Goal: Navigation & Orientation: Find specific page/section

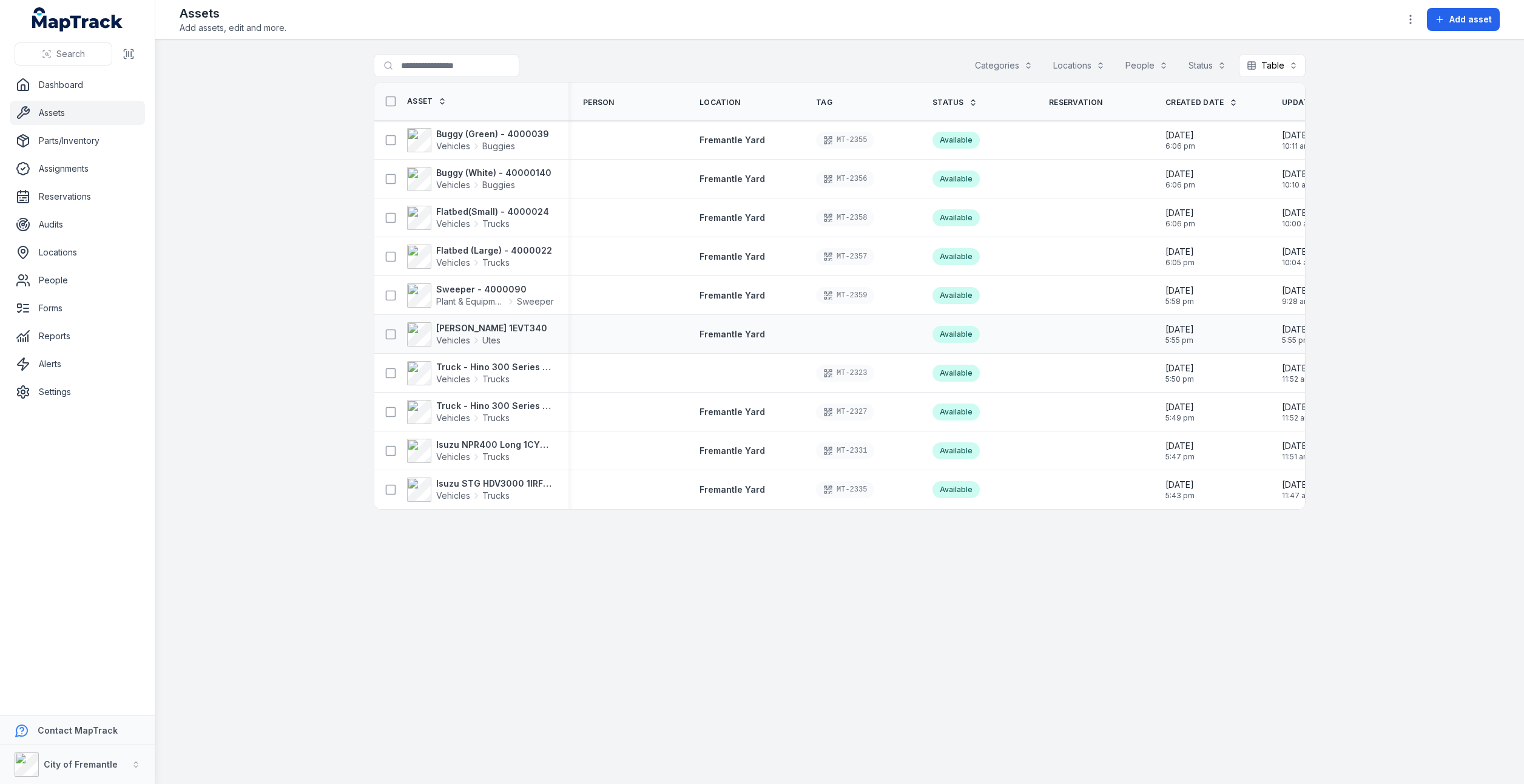
click at [809, 329] on div at bounding box center [860, 334] width 116 height 10
click at [811, 327] on td at bounding box center [860, 334] width 116 height 39
click at [547, 326] on div "[PERSON_NAME] 1EVT340 Vehicles Utes" at bounding box center [467, 334] width 175 height 24
click at [551, 337] on div "[PERSON_NAME] 1EVT340 Vehicles Utes" at bounding box center [467, 334] width 175 height 24
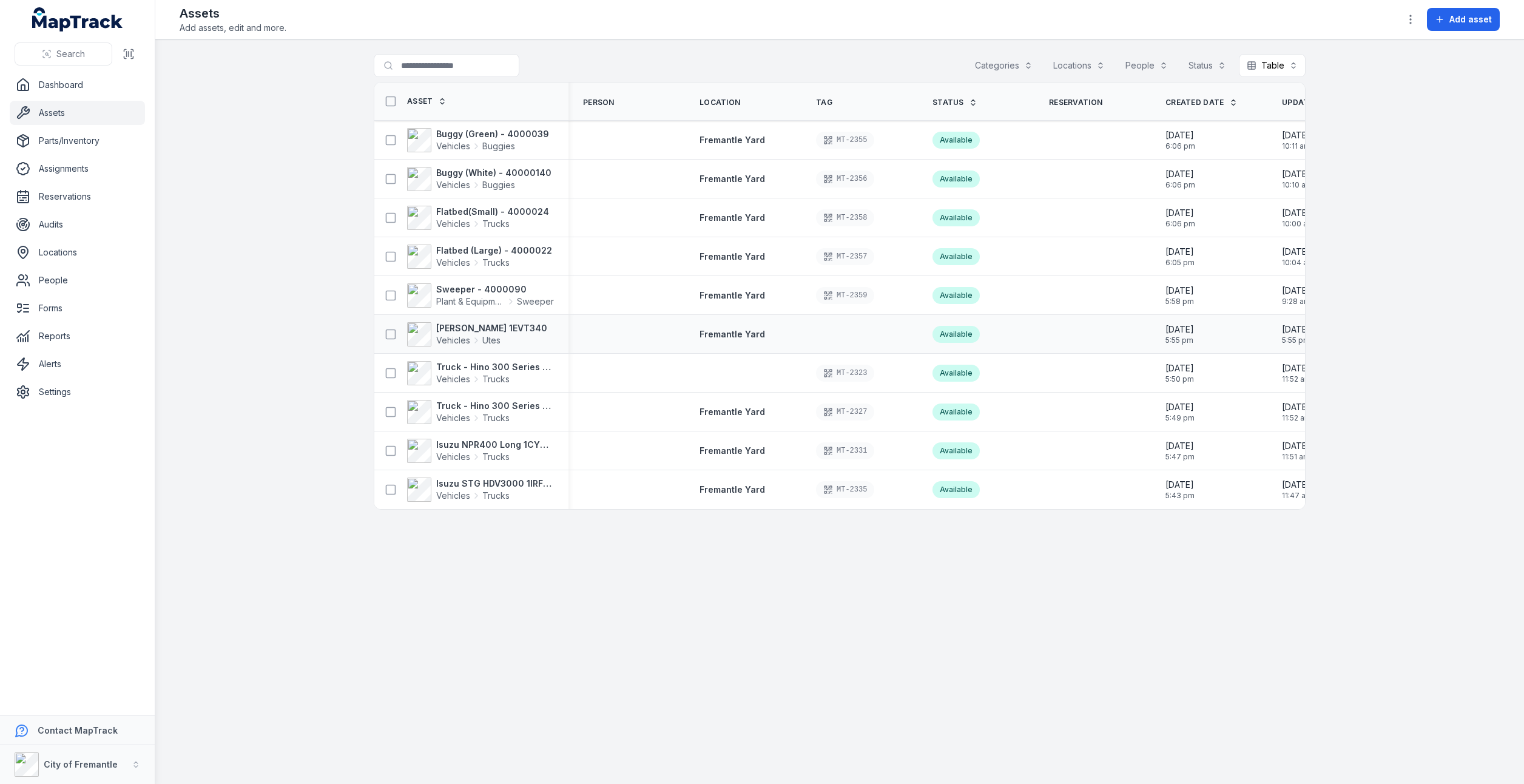
click at [540, 333] on div "[PERSON_NAME] 1EVT340 Vehicles Utes" at bounding box center [467, 334] width 175 height 24
click at [726, 651] on main "Search for assets Categories Locations People Status Table ***** Asset Person L…" at bounding box center [839, 411] width 1369 height 745
click at [633, 342] on td at bounding box center [627, 334] width 116 height 39
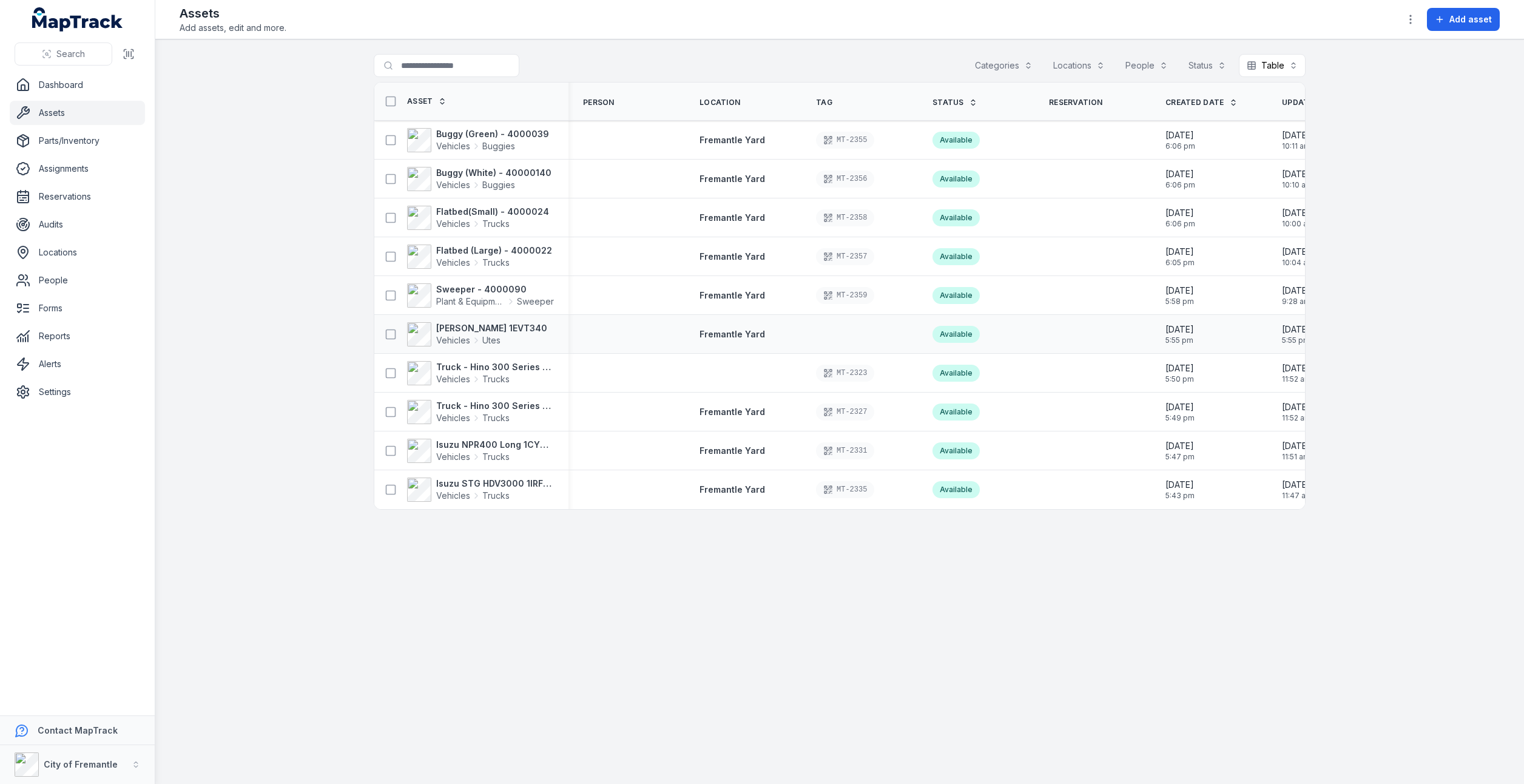
click at [838, 341] on td at bounding box center [860, 334] width 116 height 39
click at [767, 340] on div "Fremantle Yard" at bounding box center [743, 334] width 116 height 22
click at [792, 337] on div "Fremantle Yard" at bounding box center [743, 334] width 116 height 22
click at [613, 327] on td at bounding box center [627, 334] width 116 height 39
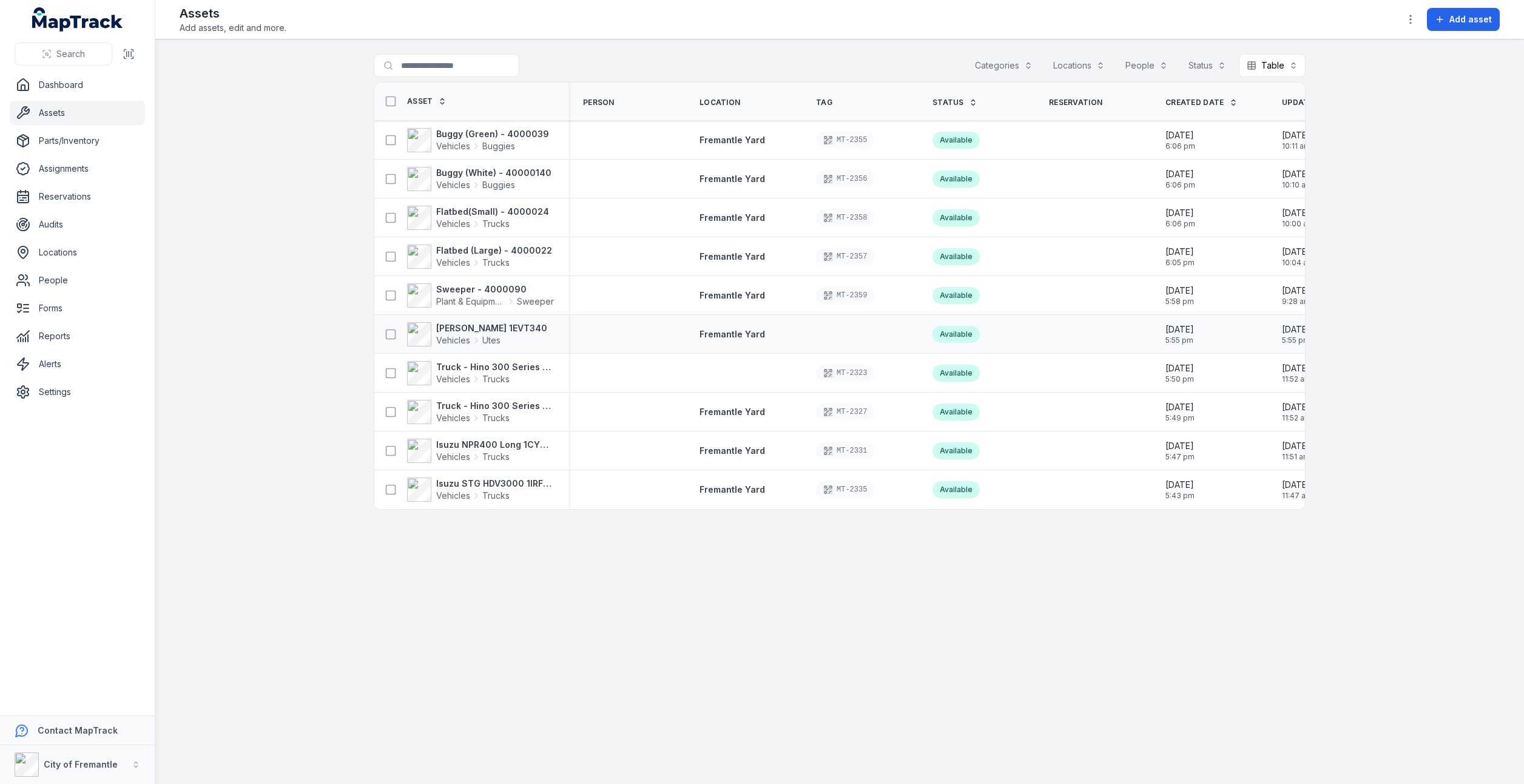
click at [613, 327] on td at bounding box center [627, 334] width 116 height 39
click at [535, 336] on div "[PERSON_NAME] 1EVT340 Vehicles Utes" at bounding box center [467, 334] width 175 height 24
click at [485, 331] on strong "[PERSON_NAME] 1EVT340" at bounding box center [492, 328] width 111 height 12
click at [486, 369] on strong "Truck - Hino 300 Series 1GIR988" at bounding box center [495, 367] width 118 height 12
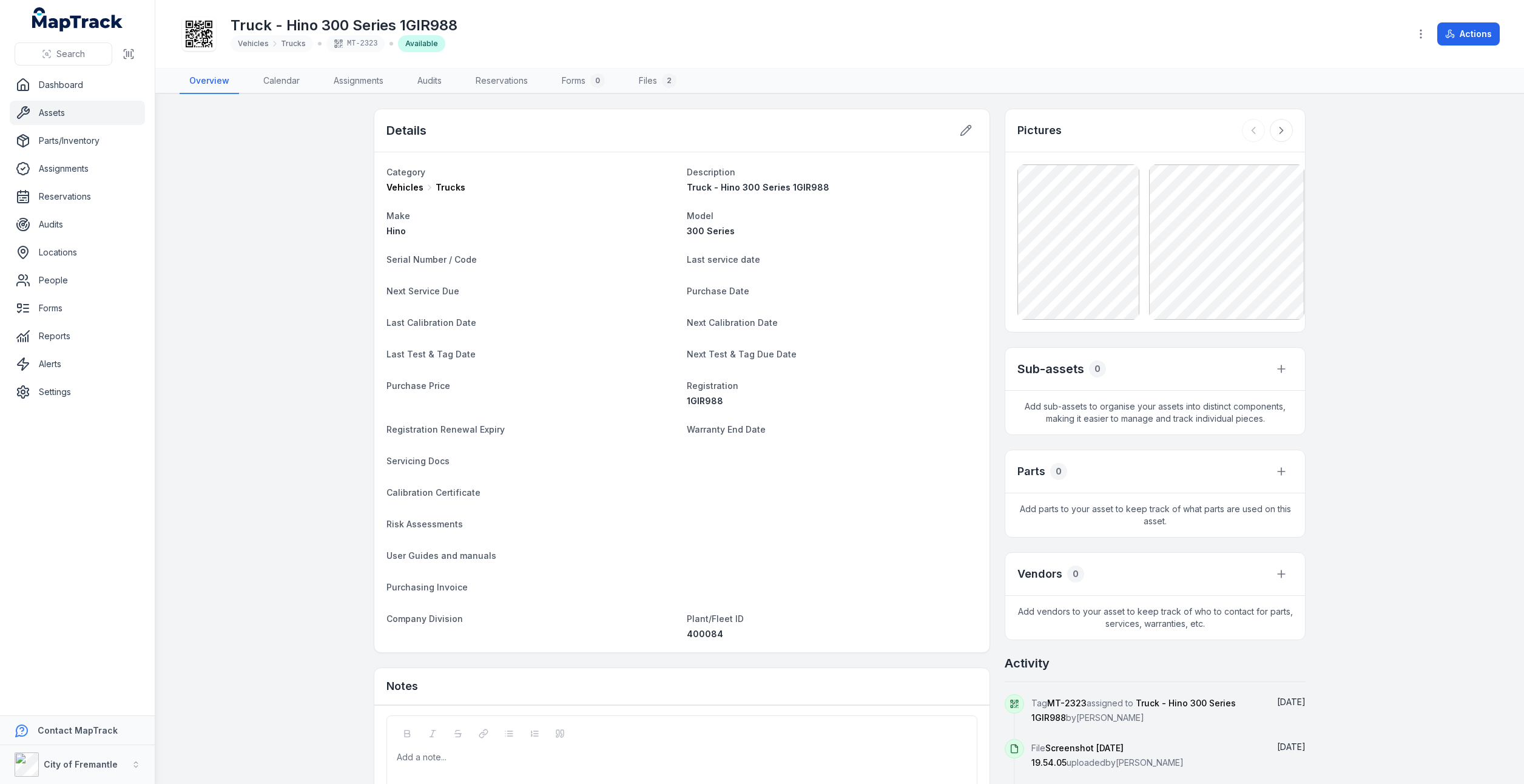
click at [67, 116] on link "Assets" at bounding box center [78, 112] width 136 height 24
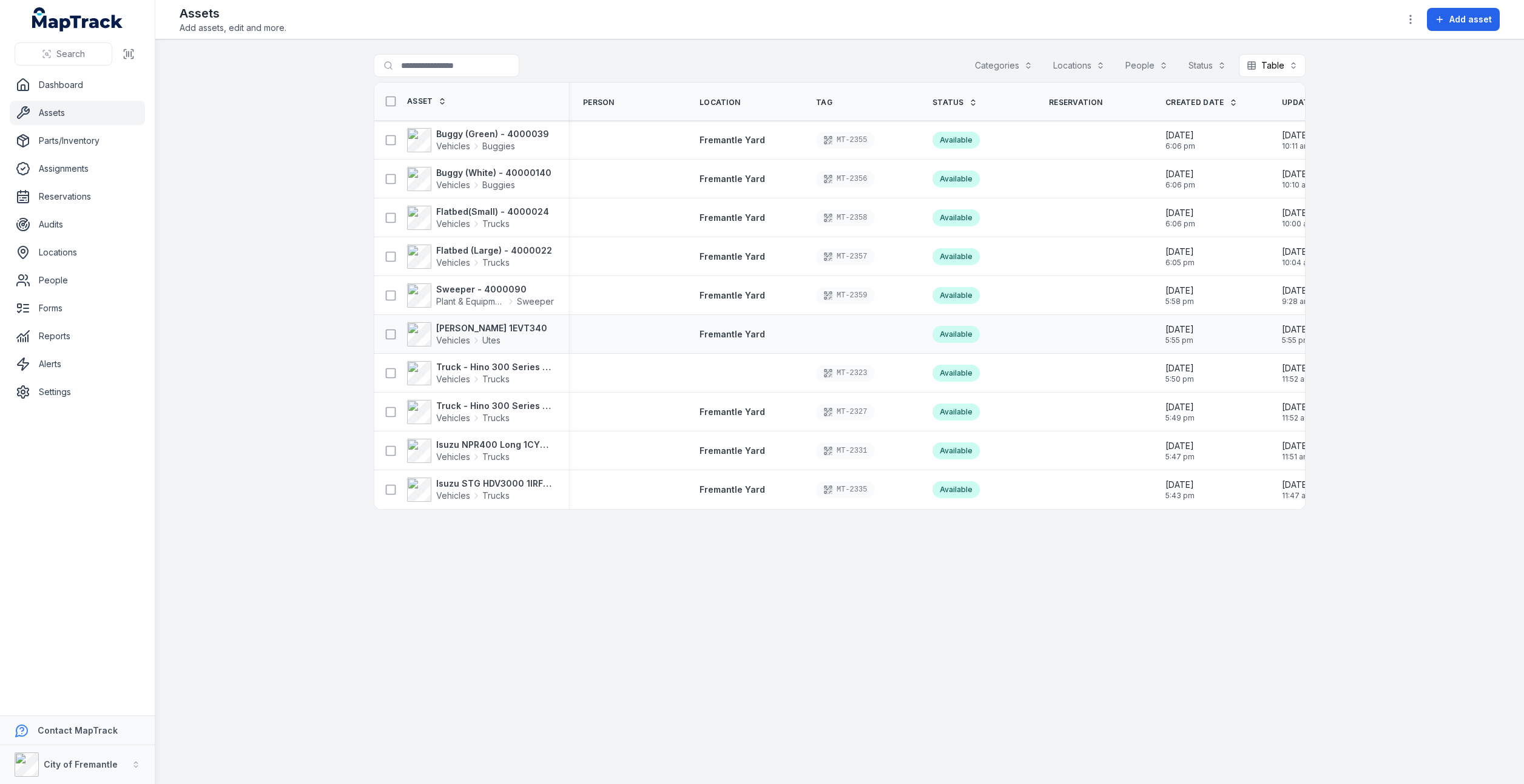
click at [524, 330] on div "[PERSON_NAME] 1EVT340 Vehicles Utes" at bounding box center [467, 334] width 175 height 24
click at [524, 329] on div "[PERSON_NAME] 1EVT340 Vehicles Utes" at bounding box center [467, 334] width 175 height 24
click at [598, 338] on div at bounding box center [627, 334] width 116 height 10
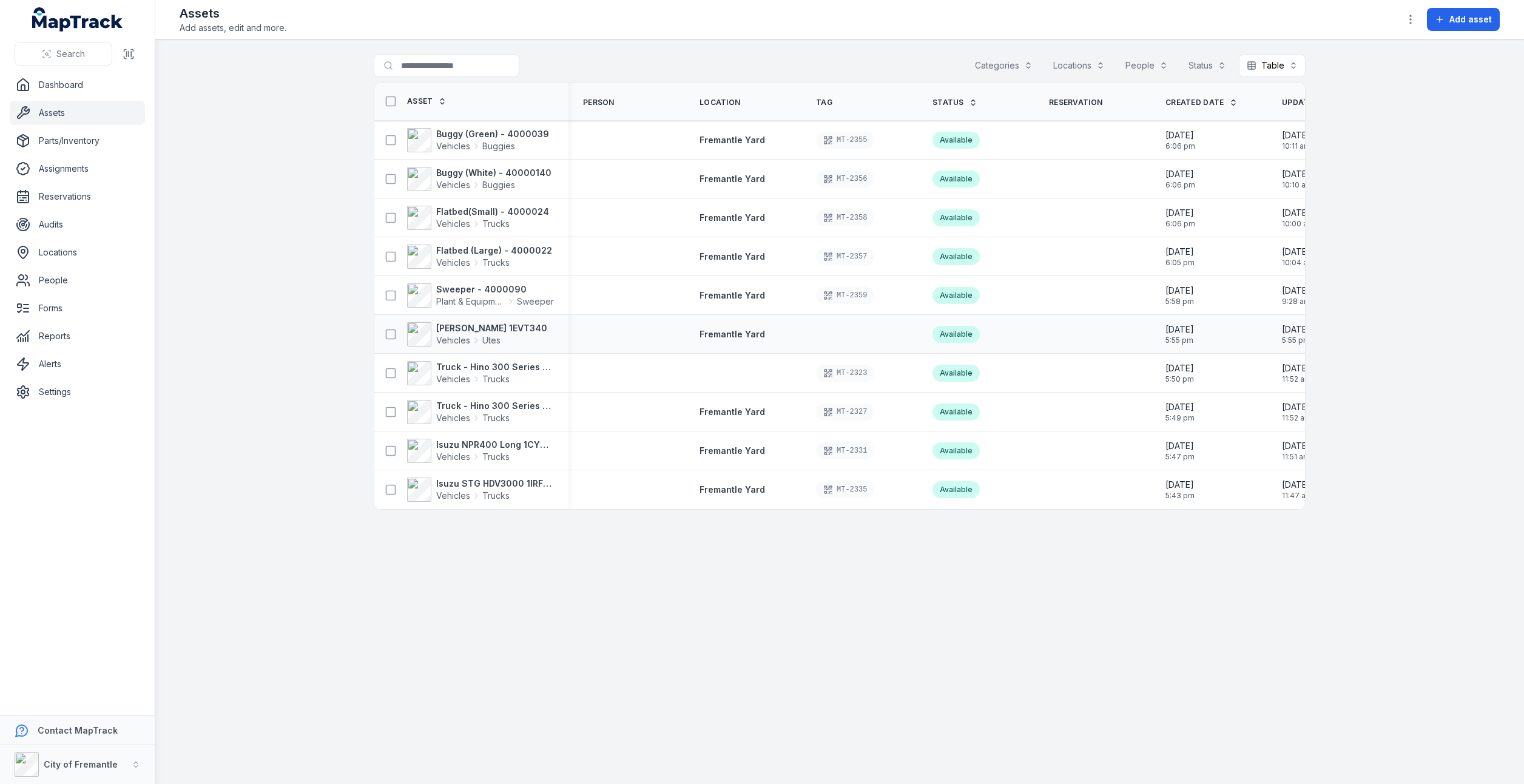
click at [528, 341] on div "[PERSON_NAME] 1EVT340 Vehicles Utes" at bounding box center [467, 334] width 175 height 24
click at [1416, 22] on icon "button" at bounding box center [1411, 19] width 12 height 12
click at [965, 663] on div "Toggle Navigation Assets Add assets, edit and more. Add asset Search for assets…" at bounding box center [839, 392] width 1369 height 784
click at [1408, 21] on icon "button" at bounding box center [1411, 19] width 12 height 12
